Goal: Understand process/instructions

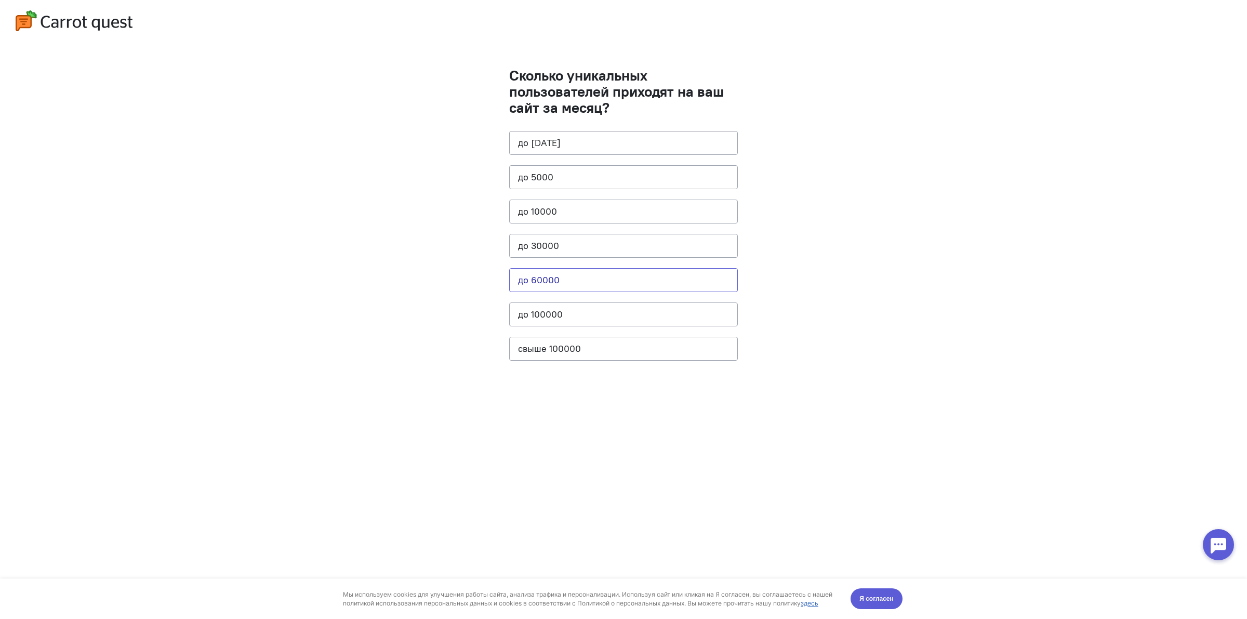
click at [559, 276] on button "до 60000" at bounding box center [623, 280] width 229 height 24
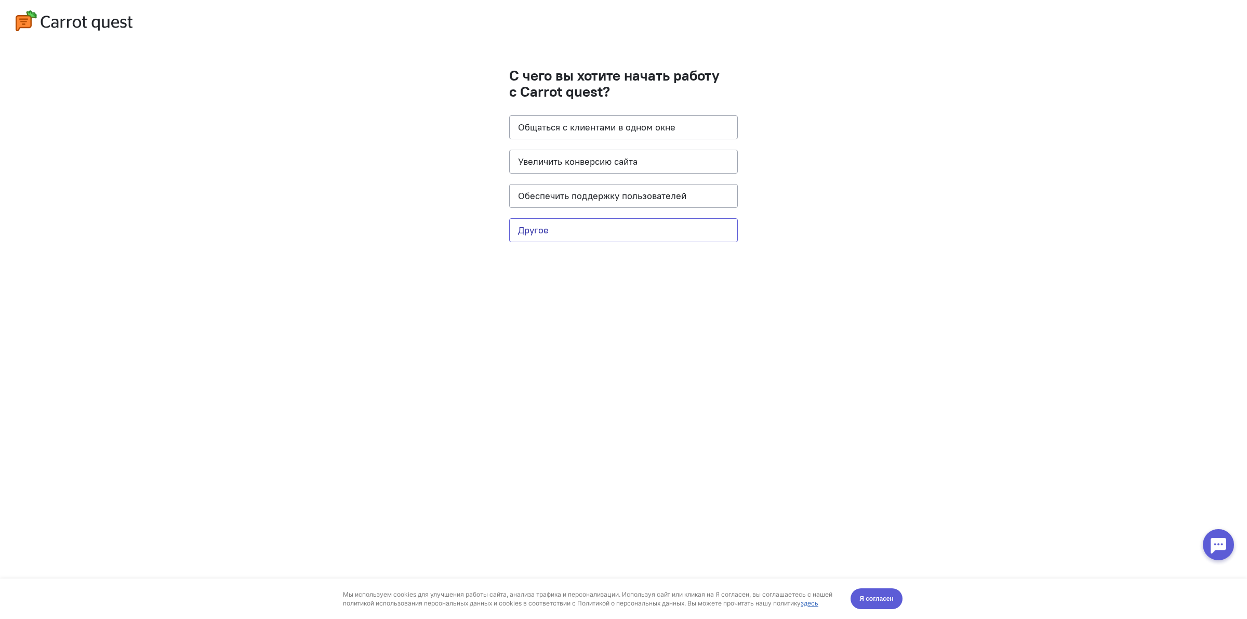
click at [632, 229] on button "Другое" at bounding box center [623, 230] width 229 height 24
